Goal: Use online tool/utility: Utilize a website feature to perform a specific function

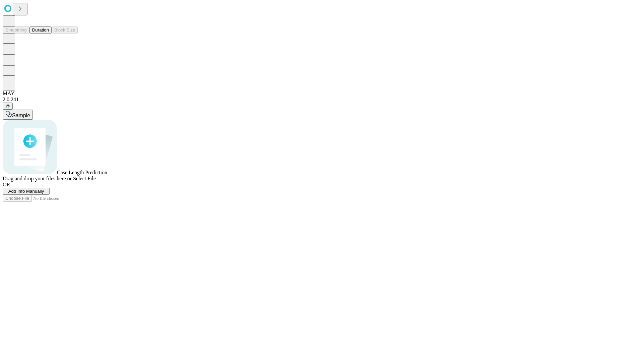
click at [49, 33] on button "Duration" at bounding box center [40, 29] width 22 height 7
click at [96, 181] on span "Select File" at bounding box center [84, 178] width 23 height 6
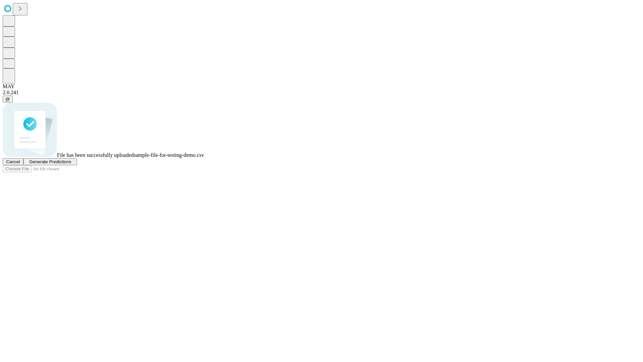
click at [71, 164] on span "Generate Predictions" at bounding box center [50, 161] width 42 height 5
